Goal: Information Seeking & Learning: Check status

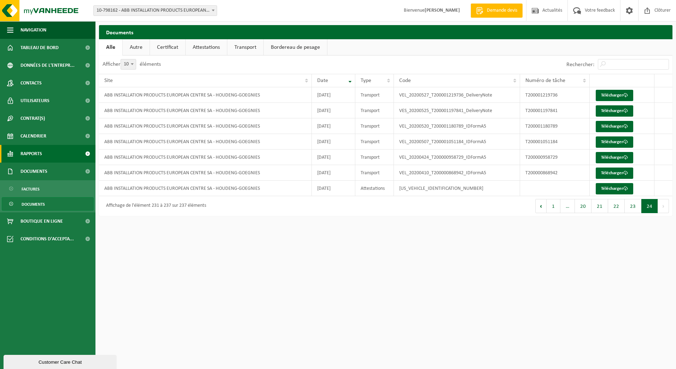
click at [51, 151] on link "Rapports" at bounding box center [47, 154] width 95 height 18
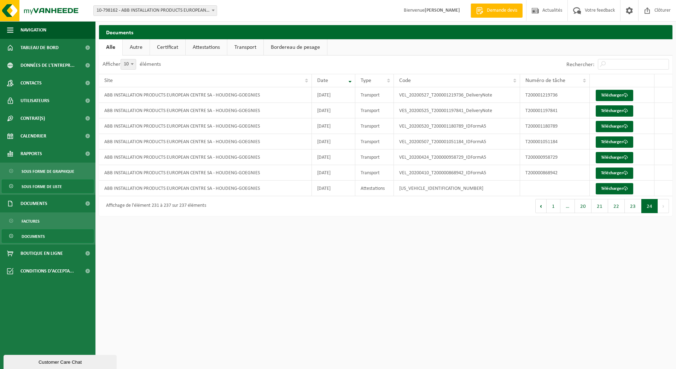
click at [51, 186] on span "Sous forme de liste" at bounding box center [42, 186] width 40 height 13
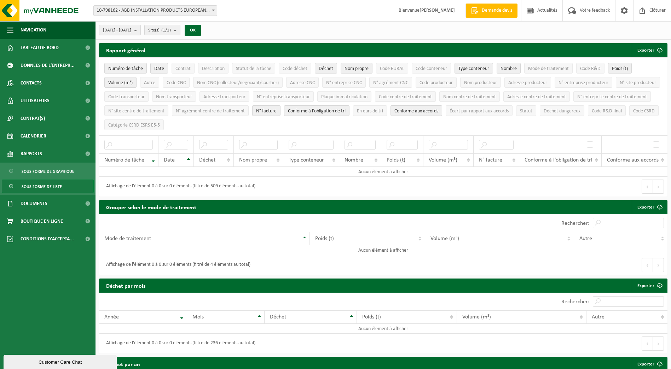
click at [140, 29] on b "submit" at bounding box center [137, 30] width 6 height 10
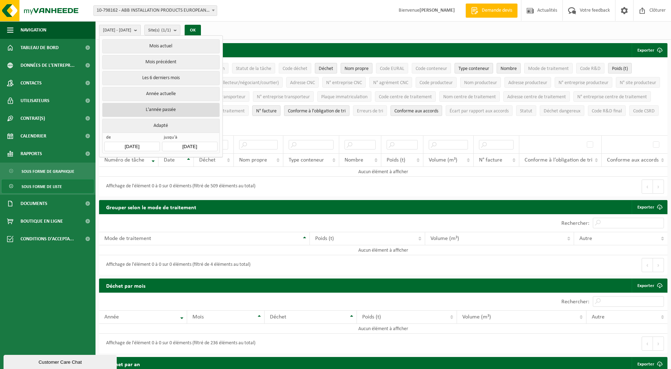
click at [148, 107] on button "L'année passée" at bounding box center [160, 110] width 117 height 14
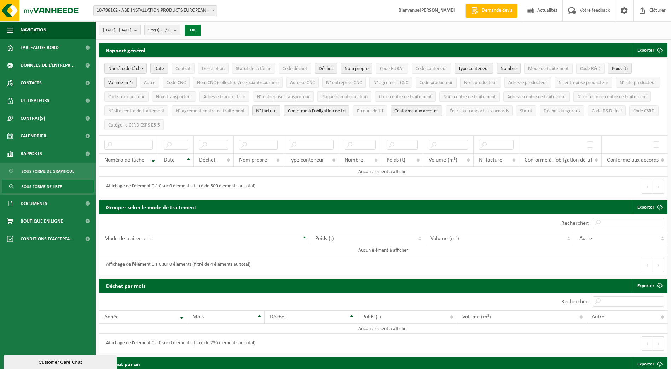
click at [201, 28] on button "OK" at bounding box center [193, 30] width 16 height 11
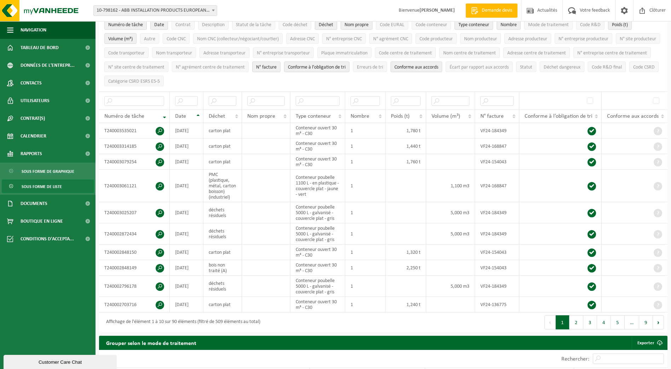
scroll to position [47, 0]
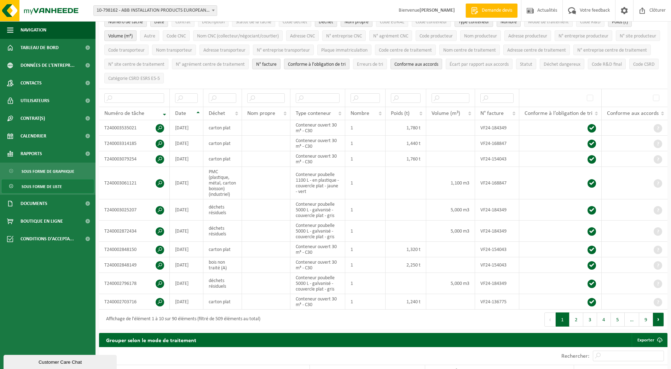
click at [658, 319] on button "Suivant" at bounding box center [657, 319] width 11 height 14
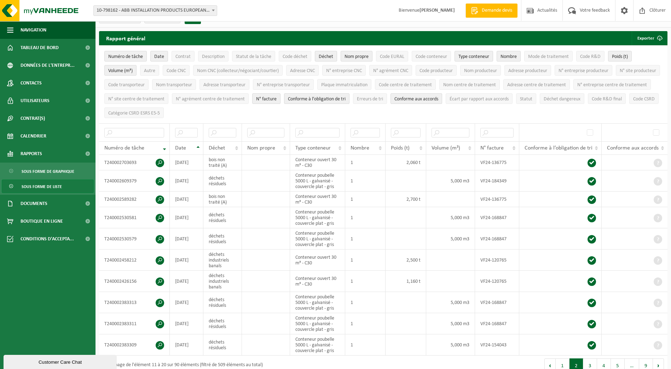
scroll to position [8, 0]
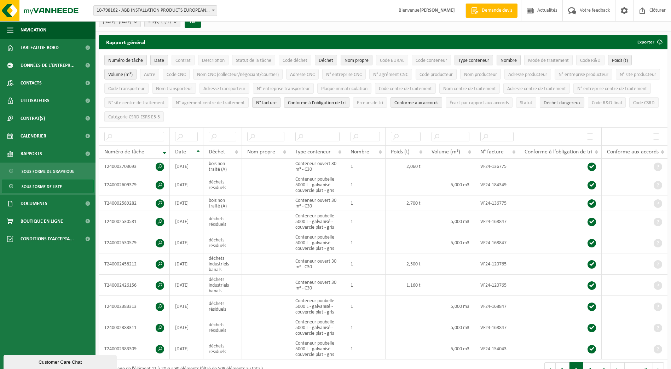
click at [543, 106] on span "Déchet dangereux" at bounding box center [561, 102] width 37 height 5
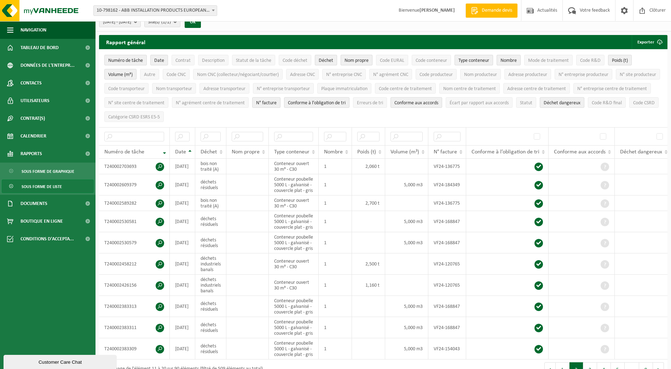
click at [359, 58] on span "Nom propre" at bounding box center [356, 60] width 24 height 5
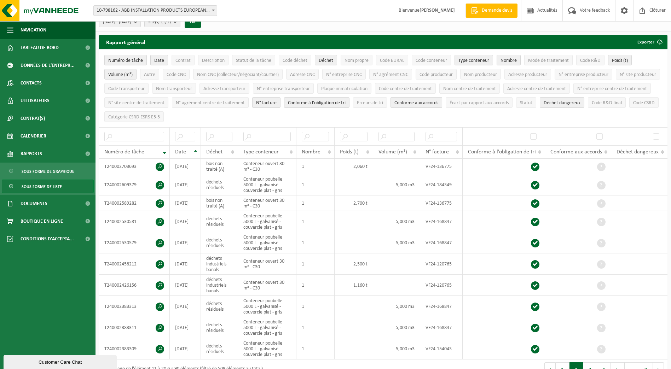
click at [438, 103] on span "Conforme aux accords" at bounding box center [416, 102] width 44 height 5
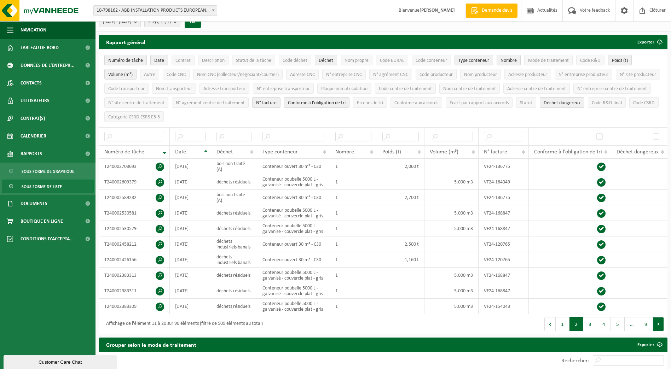
click at [661, 322] on button "Suivant" at bounding box center [657, 324] width 11 height 14
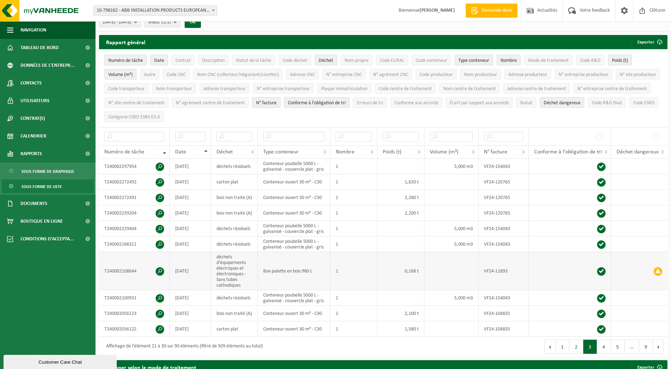
click at [161, 271] on span at bounding box center [160, 271] width 8 height 8
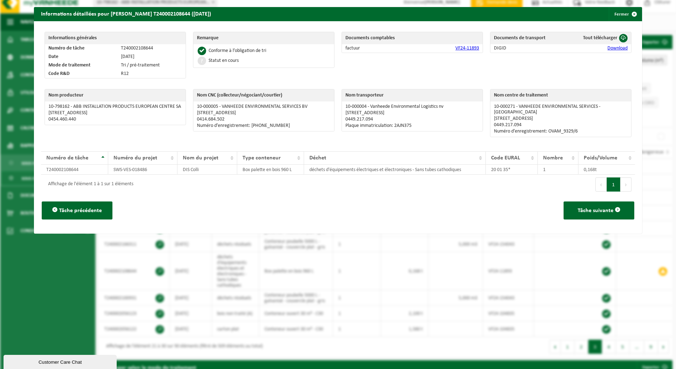
click at [463, 47] on link "VF24-11893" at bounding box center [467, 48] width 24 height 5
click at [614, 16] on button "Fermer" at bounding box center [625, 14] width 33 height 14
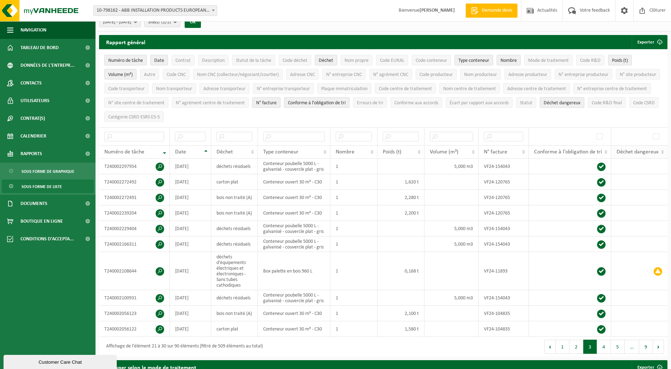
click at [623, 151] on span "Déchet dangereux" at bounding box center [637, 152] width 42 height 6
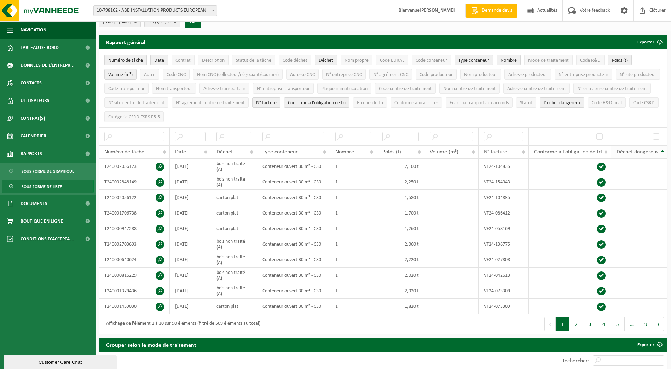
click at [623, 151] on span "Déchet dangereux" at bounding box center [637, 152] width 42 height 6
click at [639, 322] on button "9" at bounding box center [646, 324] width 14 height 14
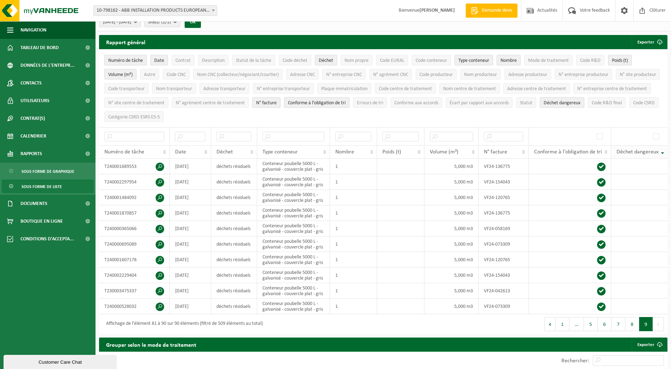
click at [631, 151] on span "Déchet dangereux" at bounding box center [637, 152] width 42 height 6
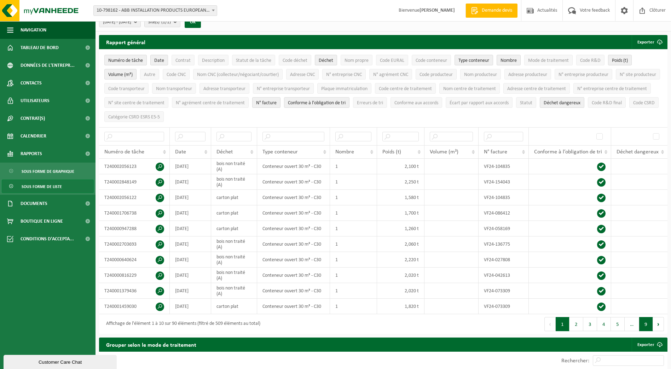
click at [646, 324] on button "9" at bounding box center [646, 324] width 14 height 14
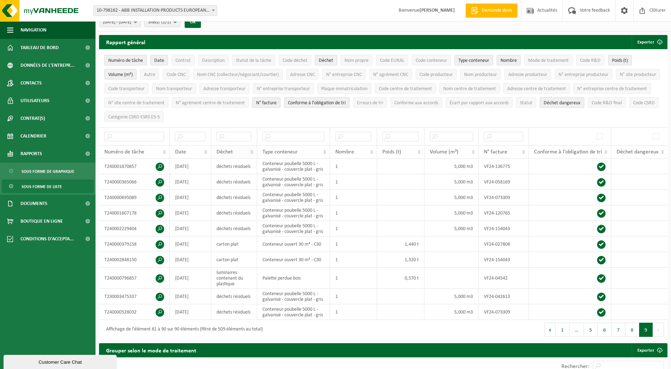
click at [229, 149] on span "Déchet" at bounding box center [224, 152] width 16 height 6
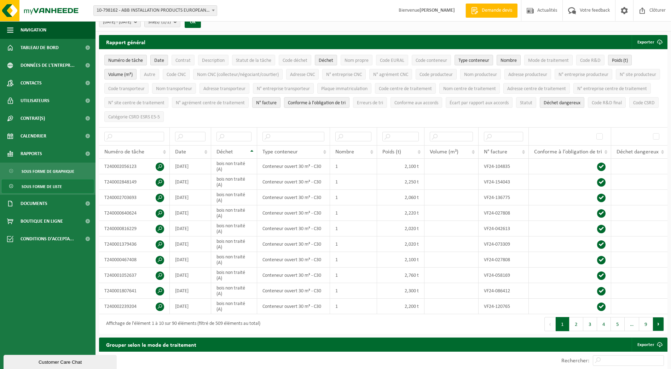
click at [658, 321] on button "Suivant" at bounding box center [657, 324] width 11 height 14
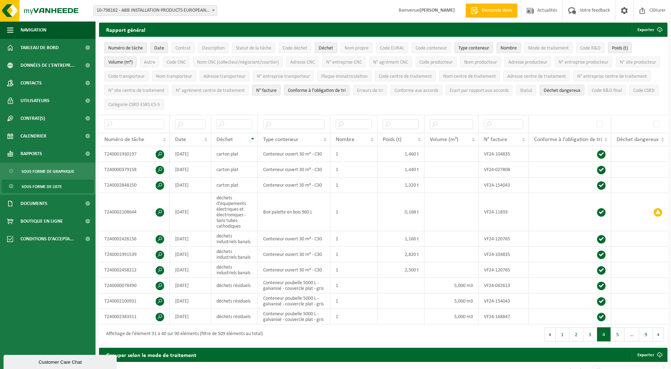
scroll to position [0, 0]
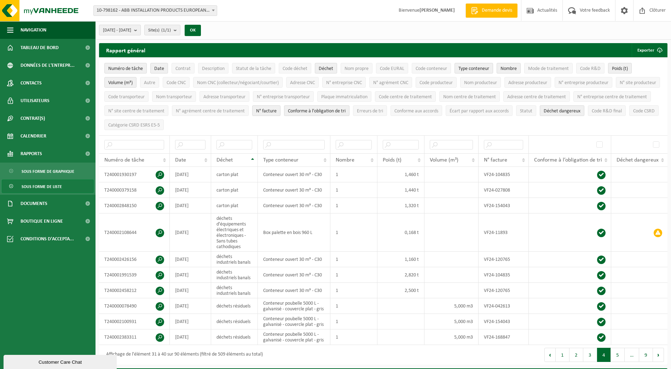
click at [140, 30] on b "submit" at bounding box center [137, 30] width 6 height 10
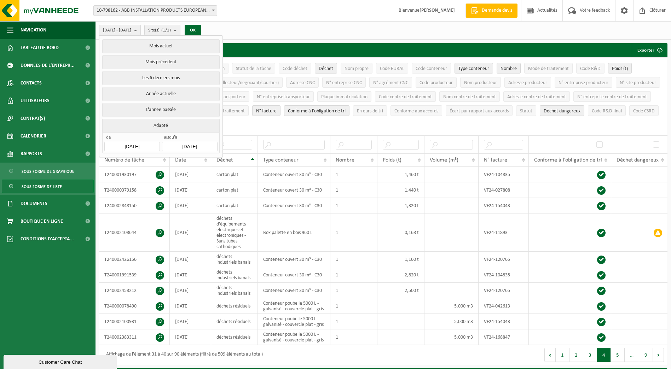
click at [156, 125] on button "Adapté" at bounding box center [160, 126] width 117 height 14
click at [261, 27] on div "2024-01-01 - 2024-12-31 Mois actuel Mois précédent Les 6 derniers mois Année ac…" at bounding box center [382, 30] width 575 height 18
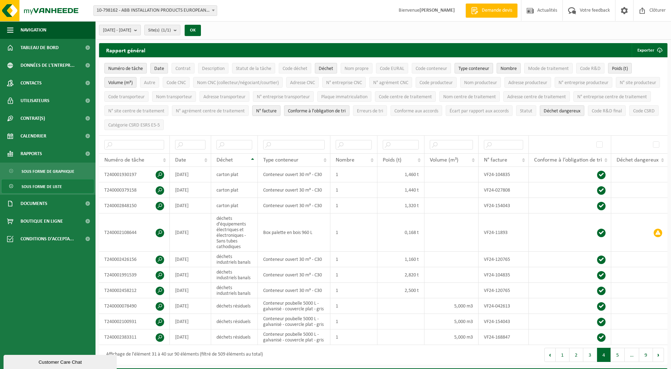
click at [140, 29] on b "submit" at bounding box center [137, 30] width 6 height 10
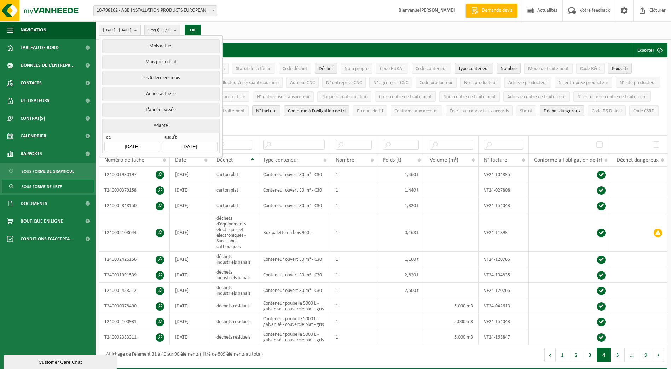
click at [389, 29] on div "2024-01-01 - 2024-12-31 Mois actuel Mois précédent Les 6 derniers mois Année ac…" at bounding box center [382, 30] width 575 height 18
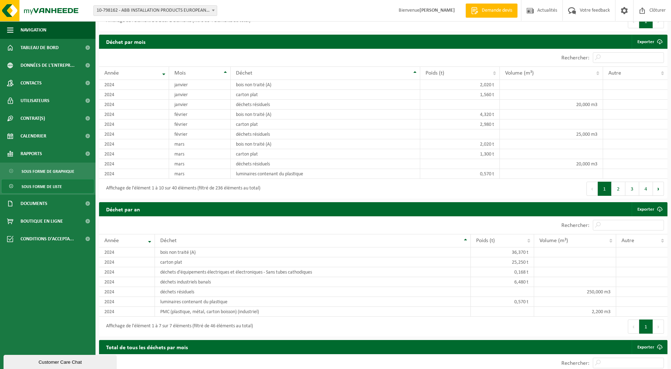
scroll to position [423, 0]
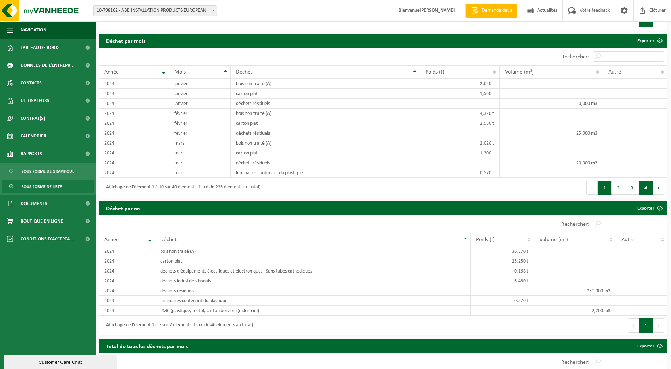
click at [644, 187] on button "4" at bounding box center [646, 188] width 14 height 14
